Goal: Navigation & Orientation: Go to known website

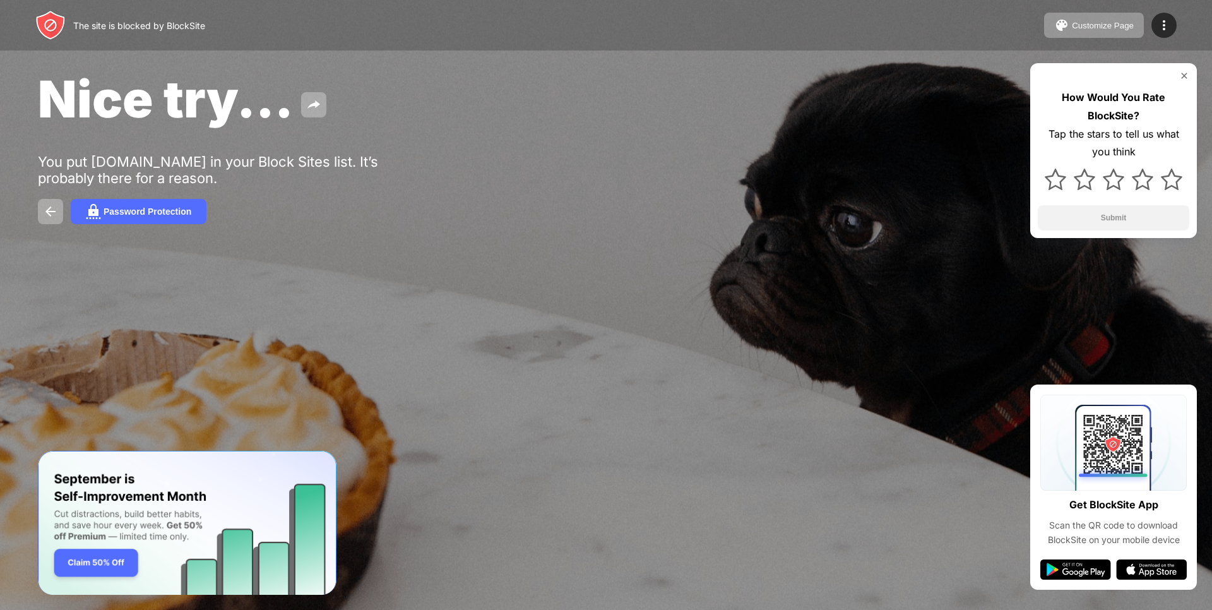
click at [1179, 78] on div at bounding box center [1114, 76] width 152 height 10
click at [1186, 70] on div "How Would You Rate BlockSite? Tap the stars to tell us what you think Submit" at bounding box center [1113, 150] width 167 height 175
